Goal: Information Seeking & Learning: Learn about a topic

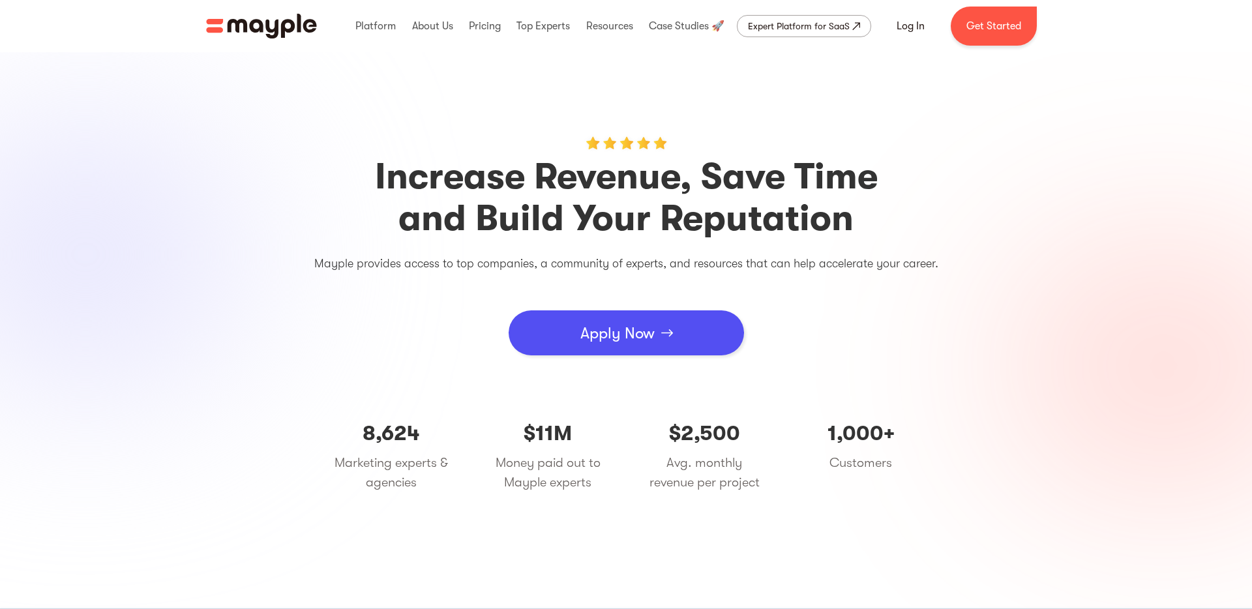
click at [612, 89] on section "Increase Revenue, Save Time and Build Your Reputation Mayple provides access to…" at bounding box center [626, 329] width 1252 height 555
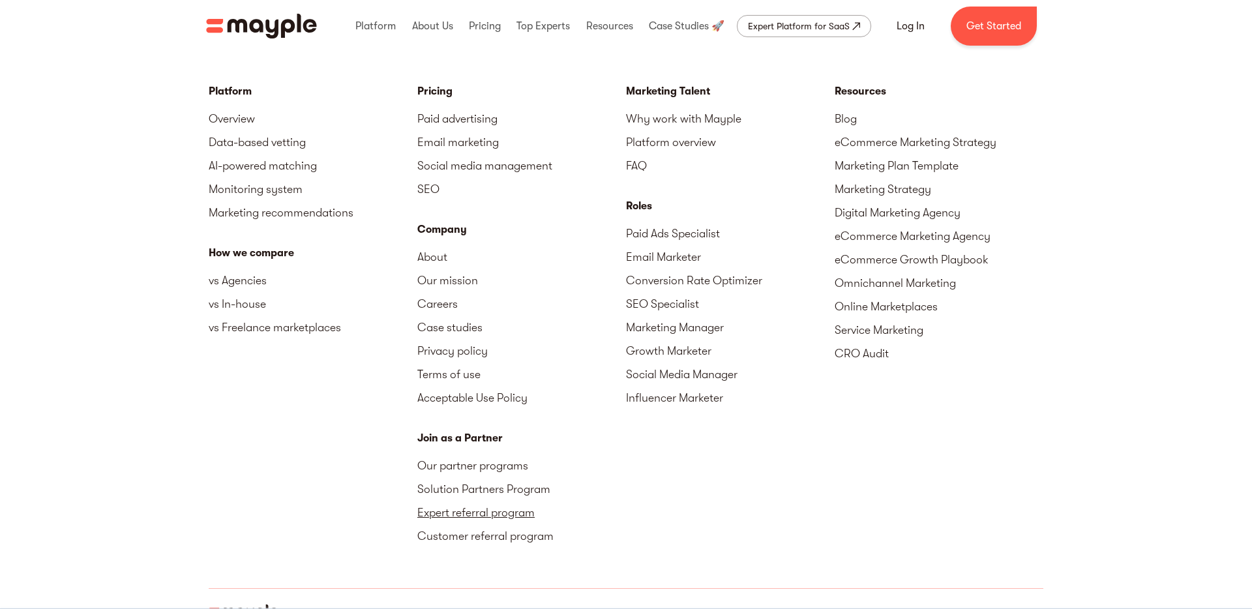
scroll to position [4760, 0]
click at [471, 517] on link "Expert referral program" at bounding box center [521, 511] width 209 height 23
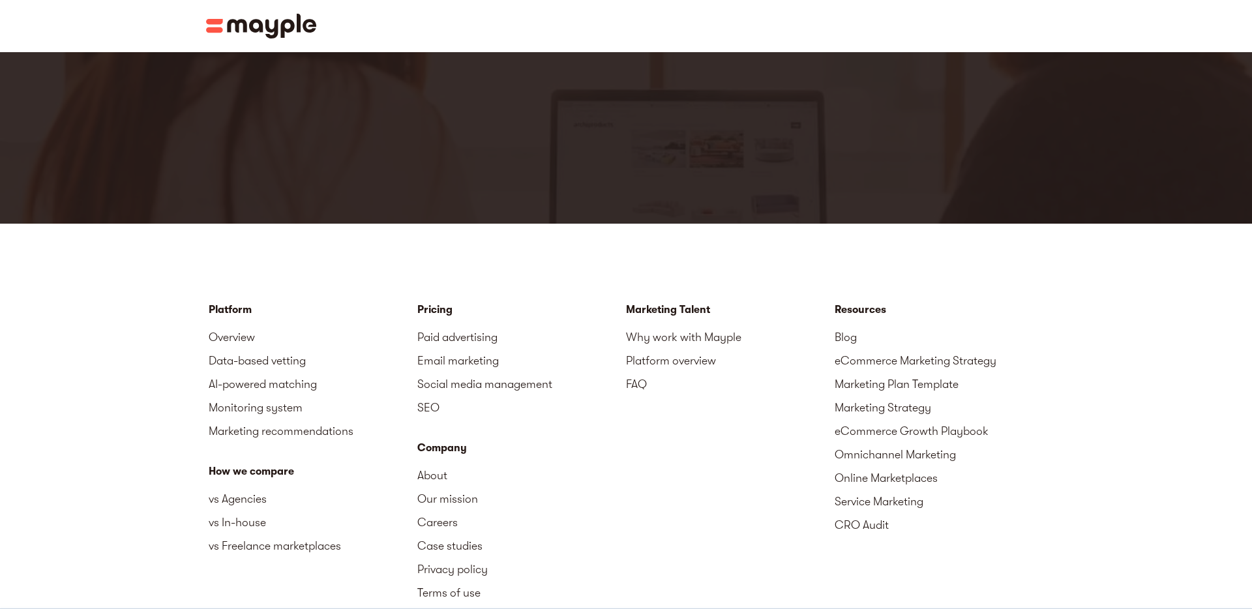
scroll to position [2146, 0]
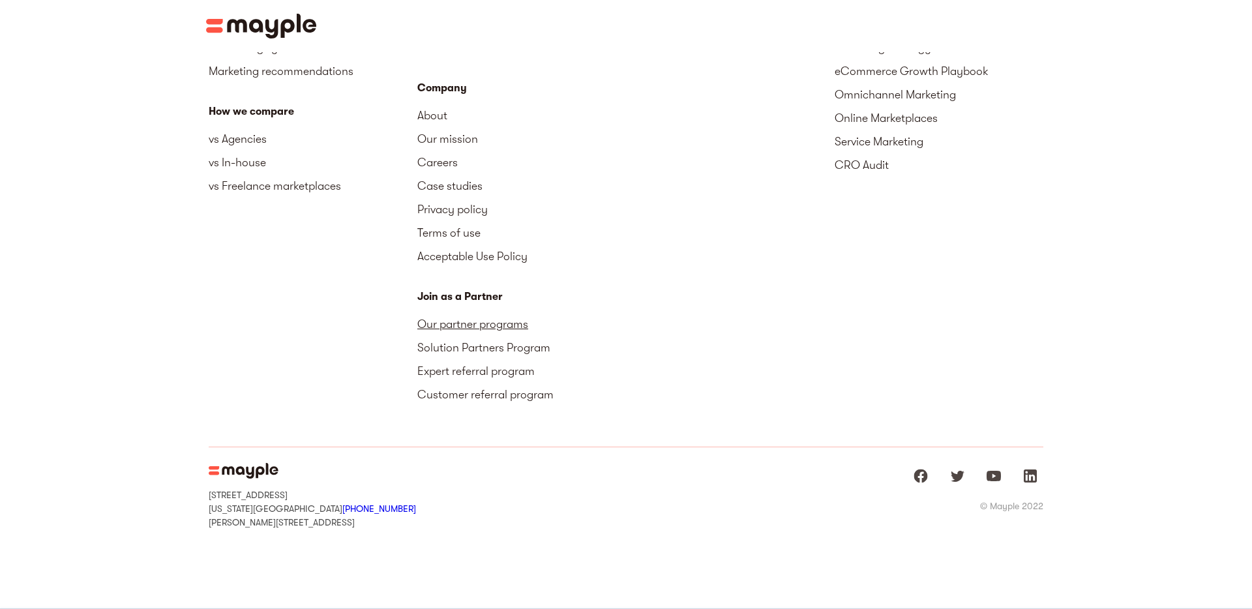
click at [453, 329] on link "Our partner programs" at bounding box center [521, 323] width 209 height 23
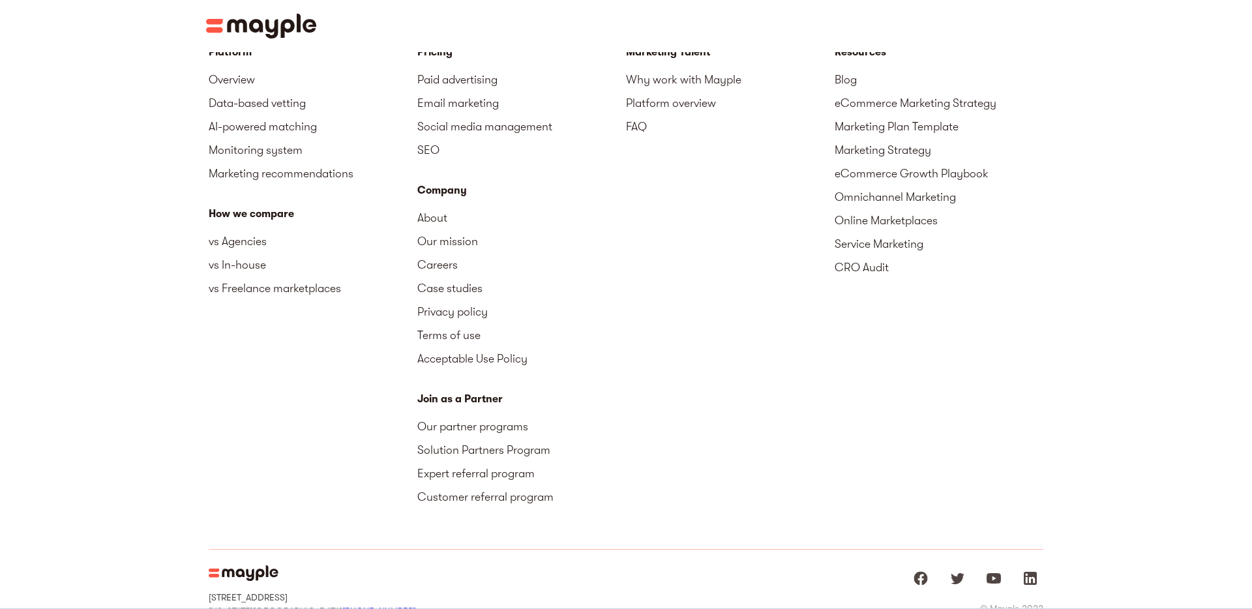
scroll to position [2045, 0]
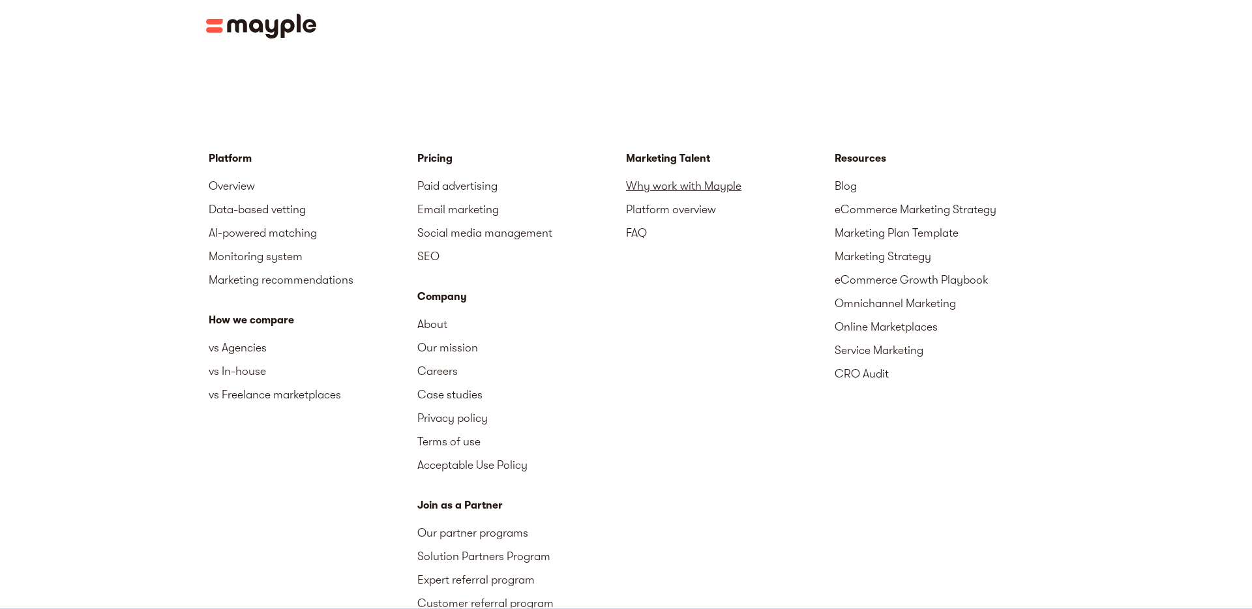
click at [712, 174] on link "Why work with Mayple" at bounding box center [730, 185] width 209 height 23
click at [691, 174] on link "Why work with Mayple" at bounding box center [730, 185] width 209 height 23
click at [679, 198] on link "Platform overview" at bounding box center [730, 209] width 209 height 23
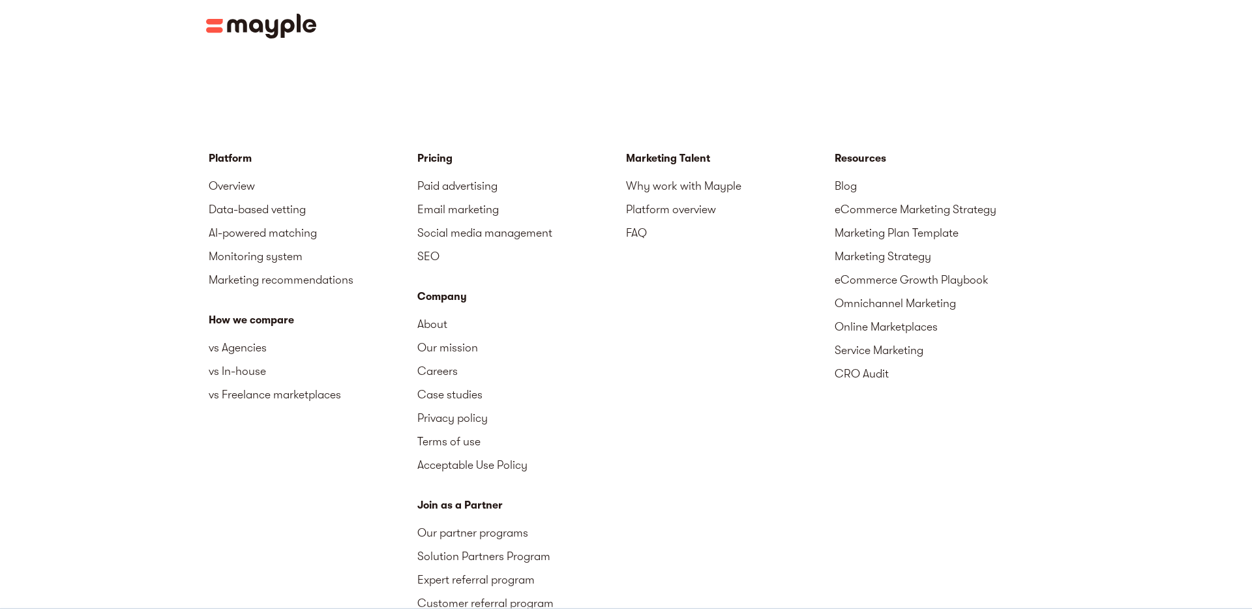
click at [664, 151] on div "Marketing Talent" at bounding box center [730, 159] width 209 height 16
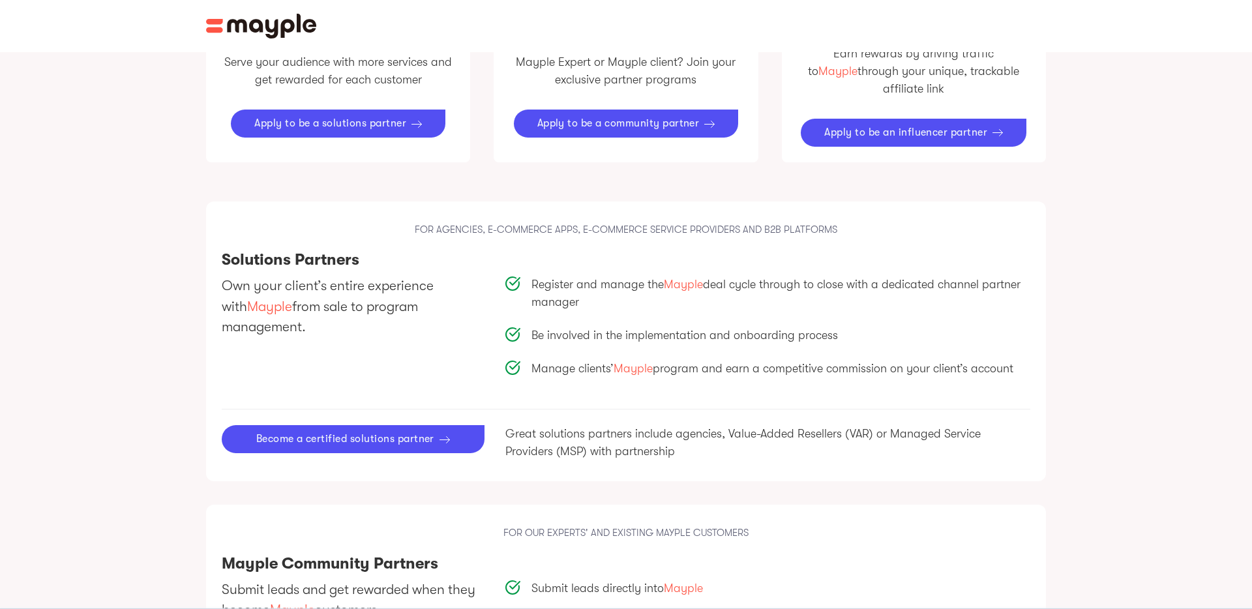
scroll to position [349, 0]
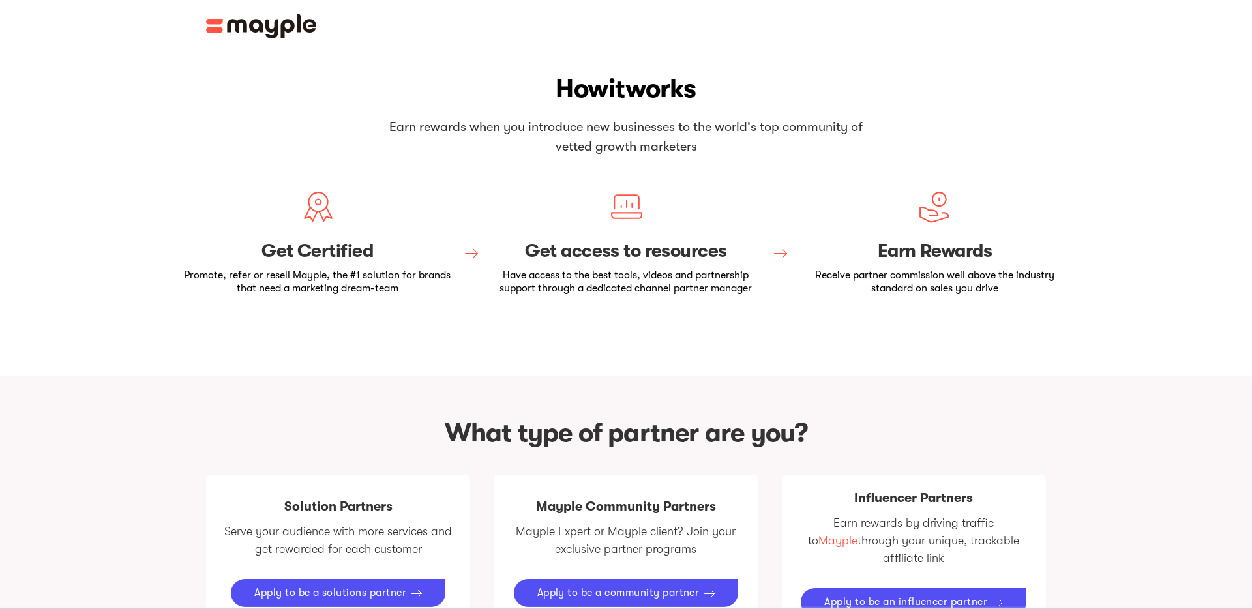
click at [301, 32] on img at bounding box center [261, 26] width 111 height 25
click at [250, 37] on img at bounding box center [261, 26] width 111 height 25
click at [245, 22] on img at bounding box center [261, 26] width 111 height 25
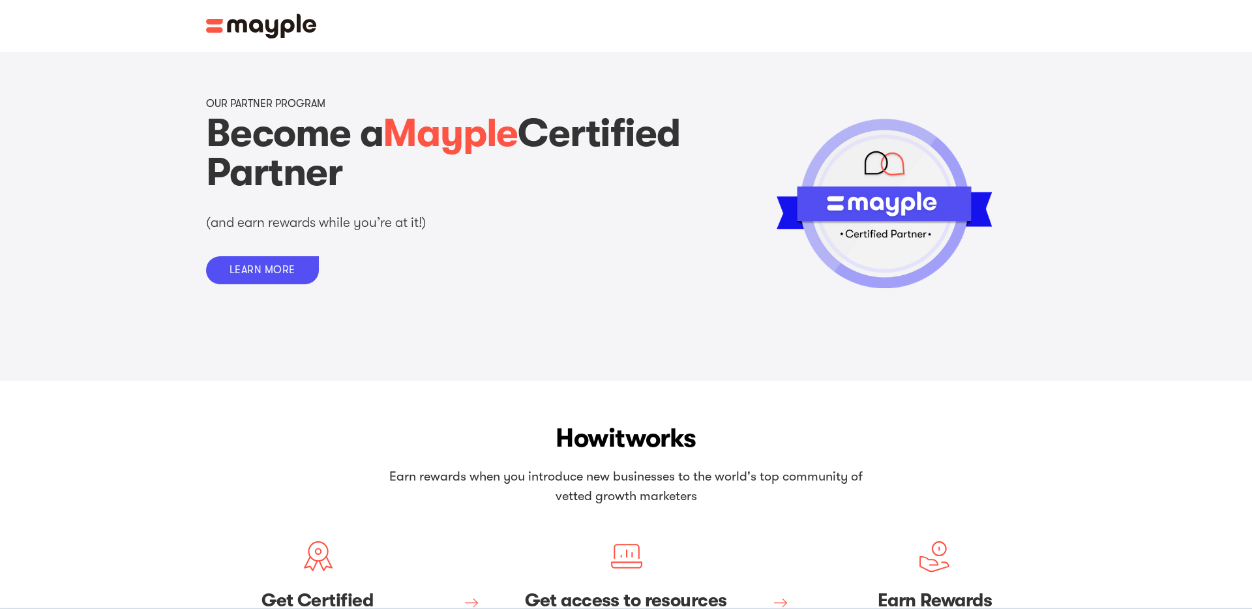
click at [264, 12] on div "Get Started" at bounding box center [626, 26] width 1252 height 52
click at [263, 21] on img at bounding box center [261, 26] width 111 height 25
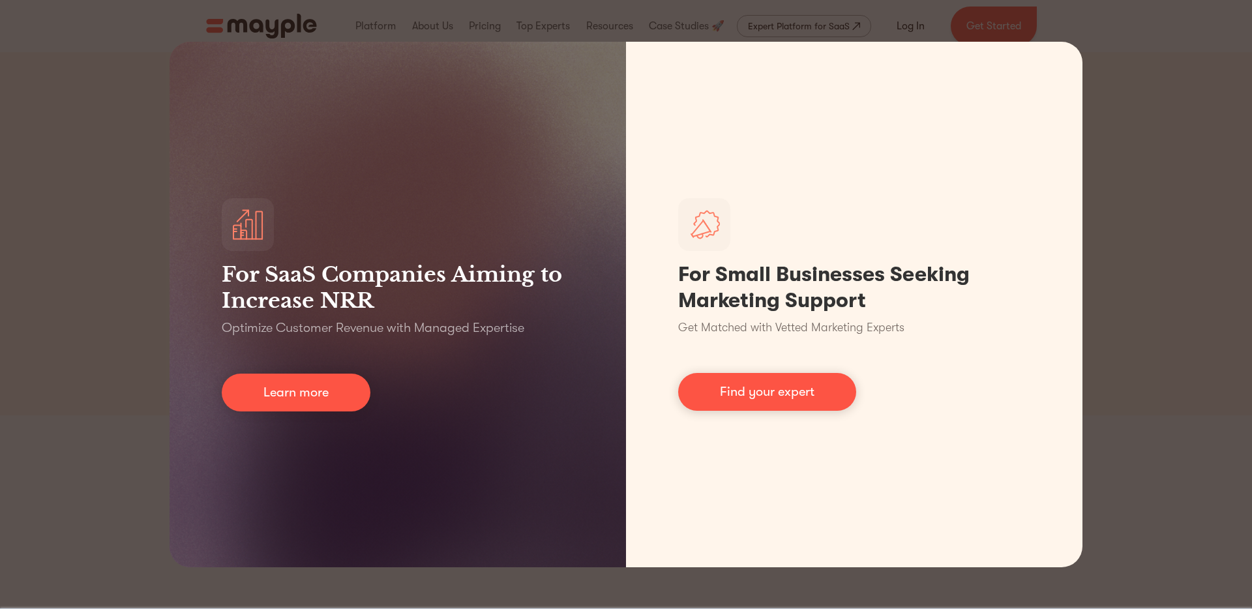
click at [1183, 265] on div "For SaaS Companies Aiming to Increase NRR Optimize Customer Revenue with Manage…" at bounding box center [626, 304] width 1252 height 609
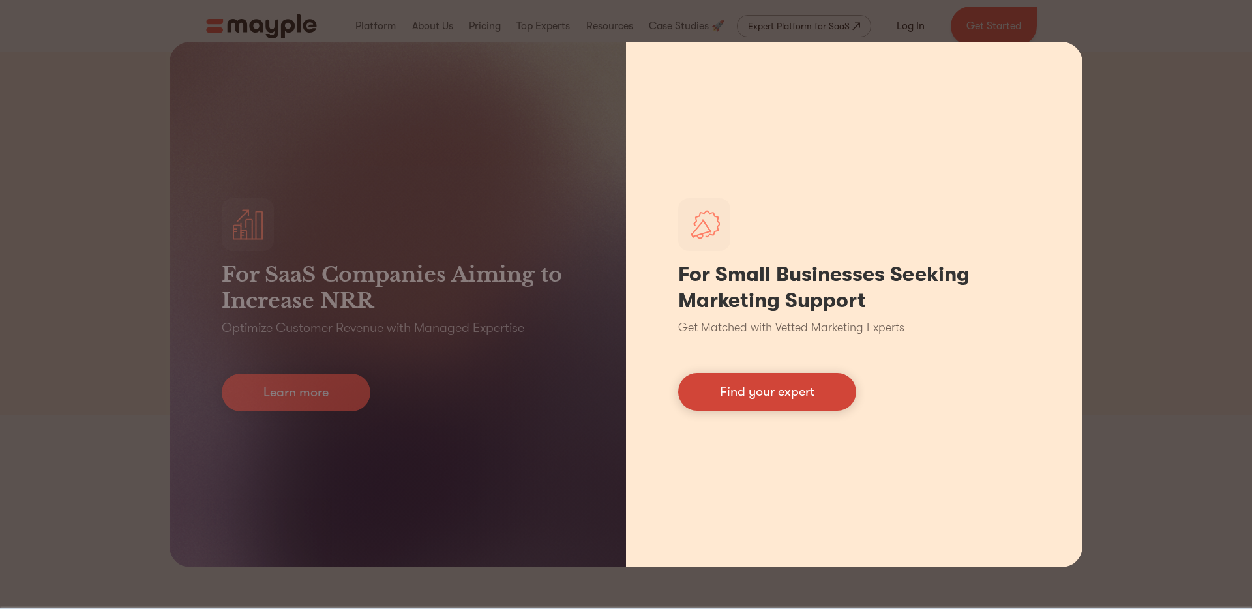
click at [729, 393] on link "Find your expert" at bounding box center [767, 392] width 178 height 38
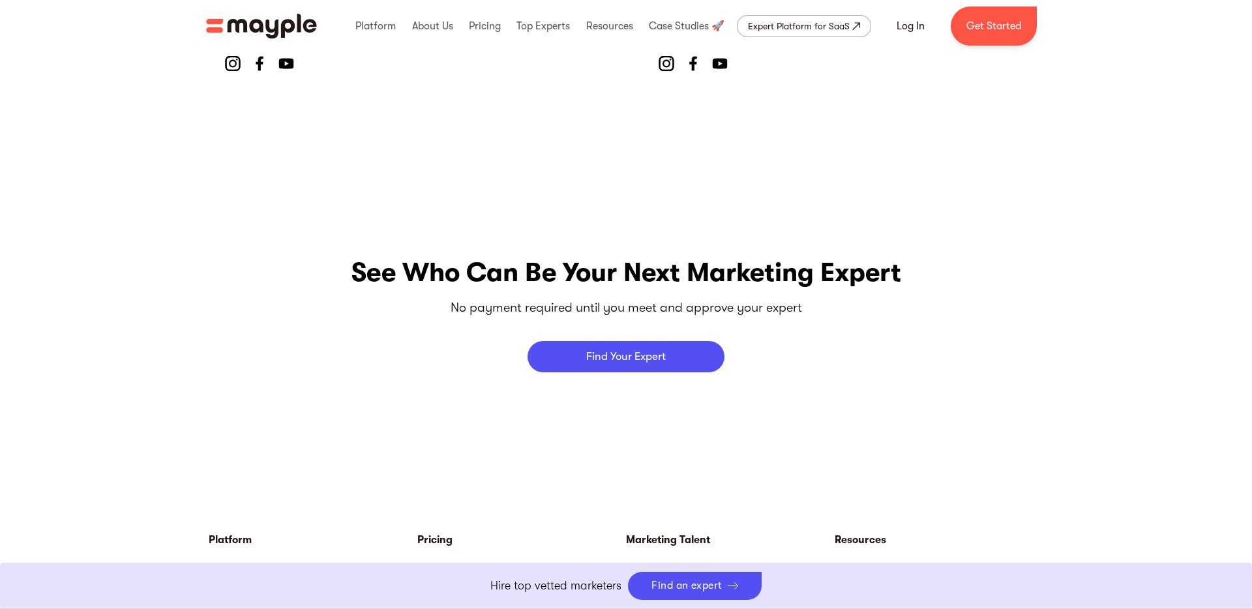
scroll to position [5575, 0]
